Goal: Book appointment/travel/reservation

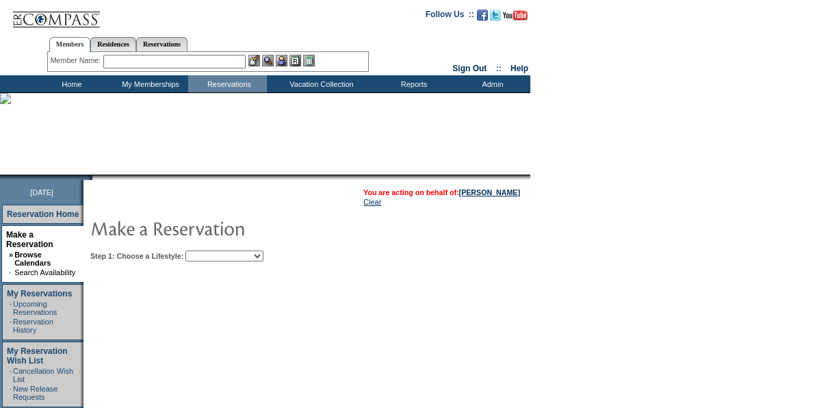
click at [219, 257] on select "My Favorites Beach Leisure Metropolitan Mountain OIAL for Adventure OIAL for Co…" at bounding box center [224, 255] width 78 height 11
select select "Mountain"
click at [209, 250] on select "My Favorites Beach Leisure Metropolitan Mountain OIAL for Adventure OIAL for Co…" at bounding box center [224, 255] width 78 height 11
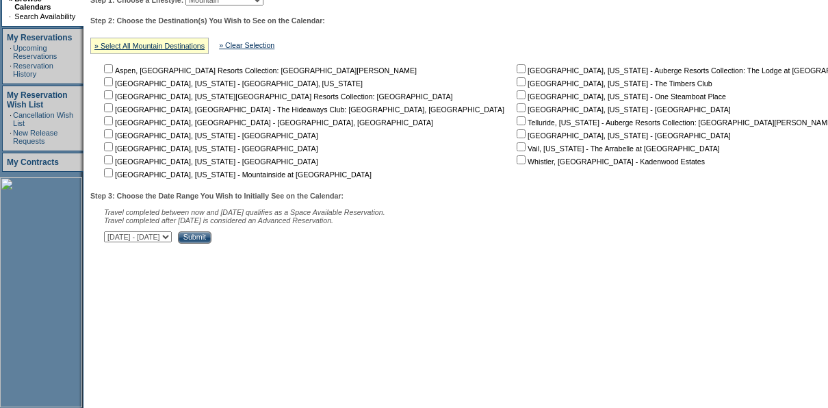
scroll to position [256, 0]
click at [113, 160] on input "checkbox" at bounding box center [108, 159] width 9 height 9
checkbox input "true"
click at [172, 241] on select "October 3, 2025 - November 17, 2025 November 18, 2025 - January 1, 2026 January…" at bounding box center [138, 236] width 68 height 11
click at [111, 233] on select "October 3, 2025 - November 17, 2025 November 18, 2025 - January 1, 2026 January…" at bounding box center [138, 236] width 68 height 11
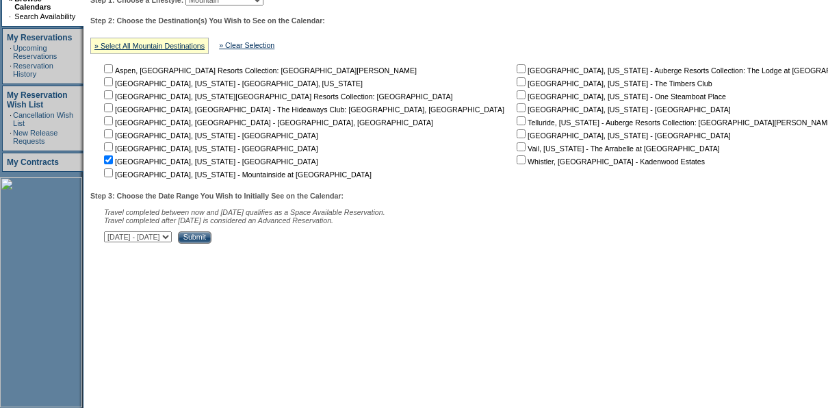
click at [172, 239] on select "October 3, 2025 - November 17, 2025 November 18, 2025 - January 1, 2026 January…" at bounding box center [138, 236] width 68 height 11
click at [111, 233] on select "October 3, 2025 - November 17, 2025 November 18, 2025 - January 1, 2026 January…" at bounding box center [138, 236] width 68 height 11
select select "11/18/2025|1/1/2026"
click at [211, 241] on input "Submit" at bounding box center [195, 237] width 34 height 12
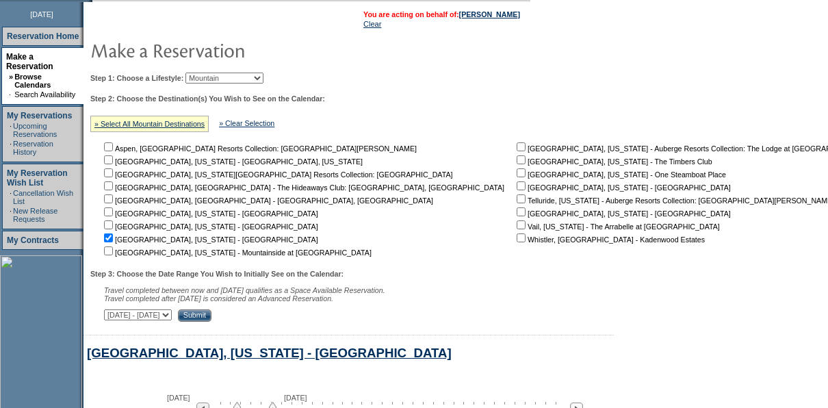
scroll to position [173, 0]
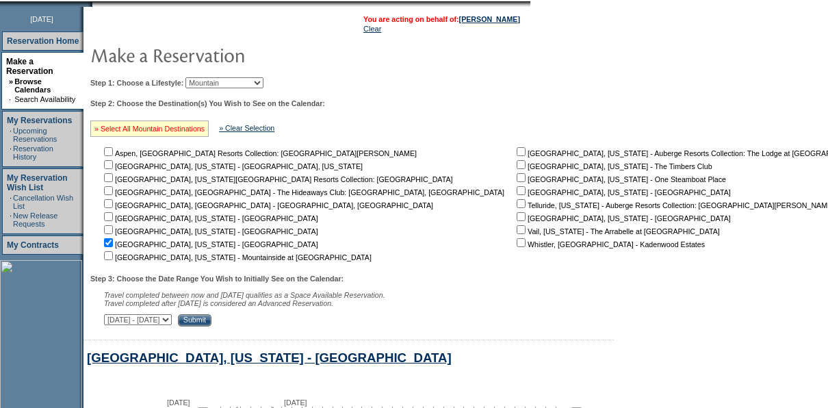
click at [181, 125] on link "» Select All Mountain Destinations" at bounding box center [149, 128] width 110 height 8
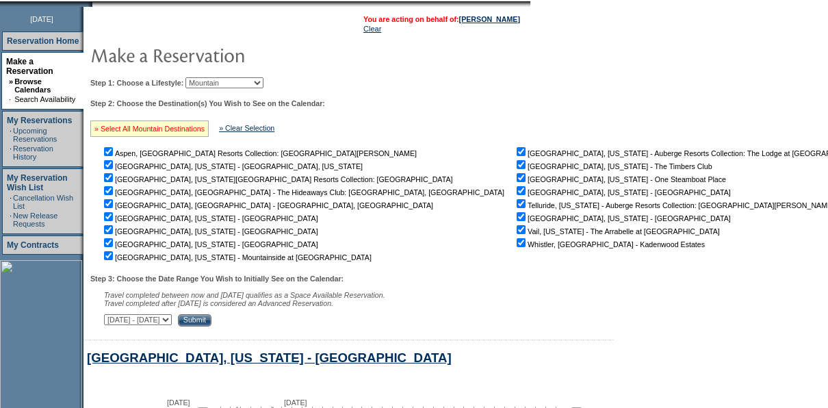
checkbox input "true"
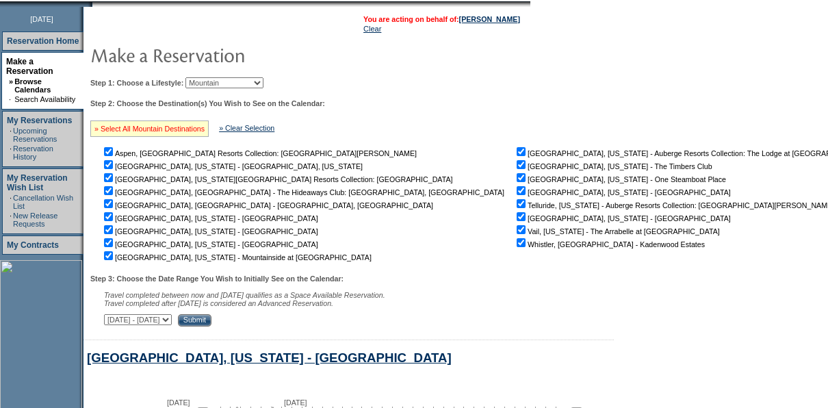
checkbox input "true"
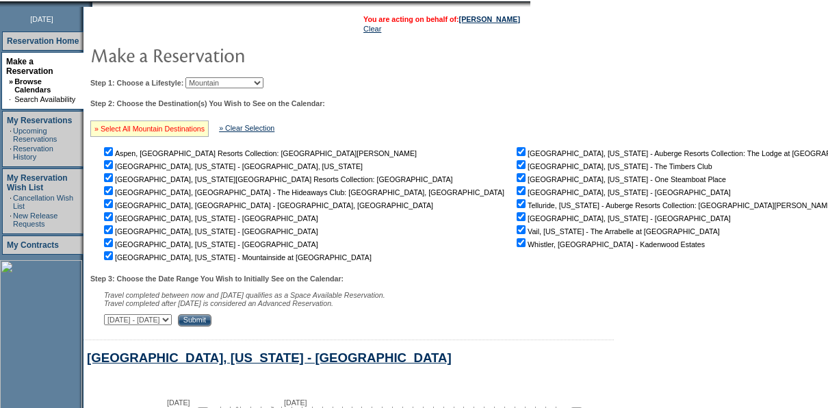
checkbox input "true"
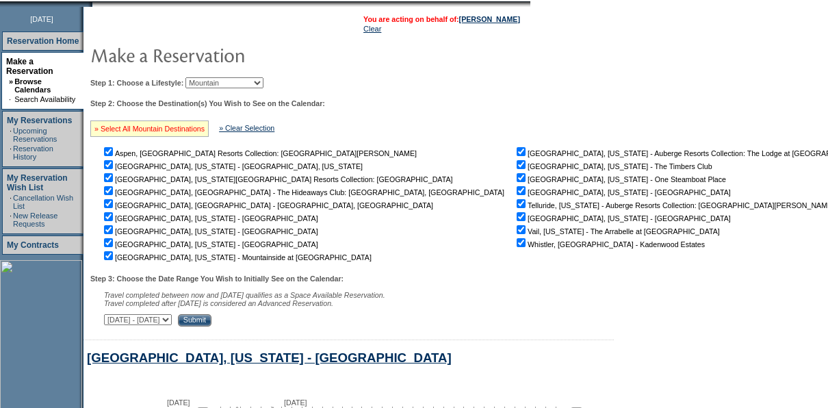
checkbox input "true"
click at [211, 324] on input "Submit" at bounding box center [195, 320] width 34 height 12
